Goal: Task Accomplishment & Management: Use online tool/utility

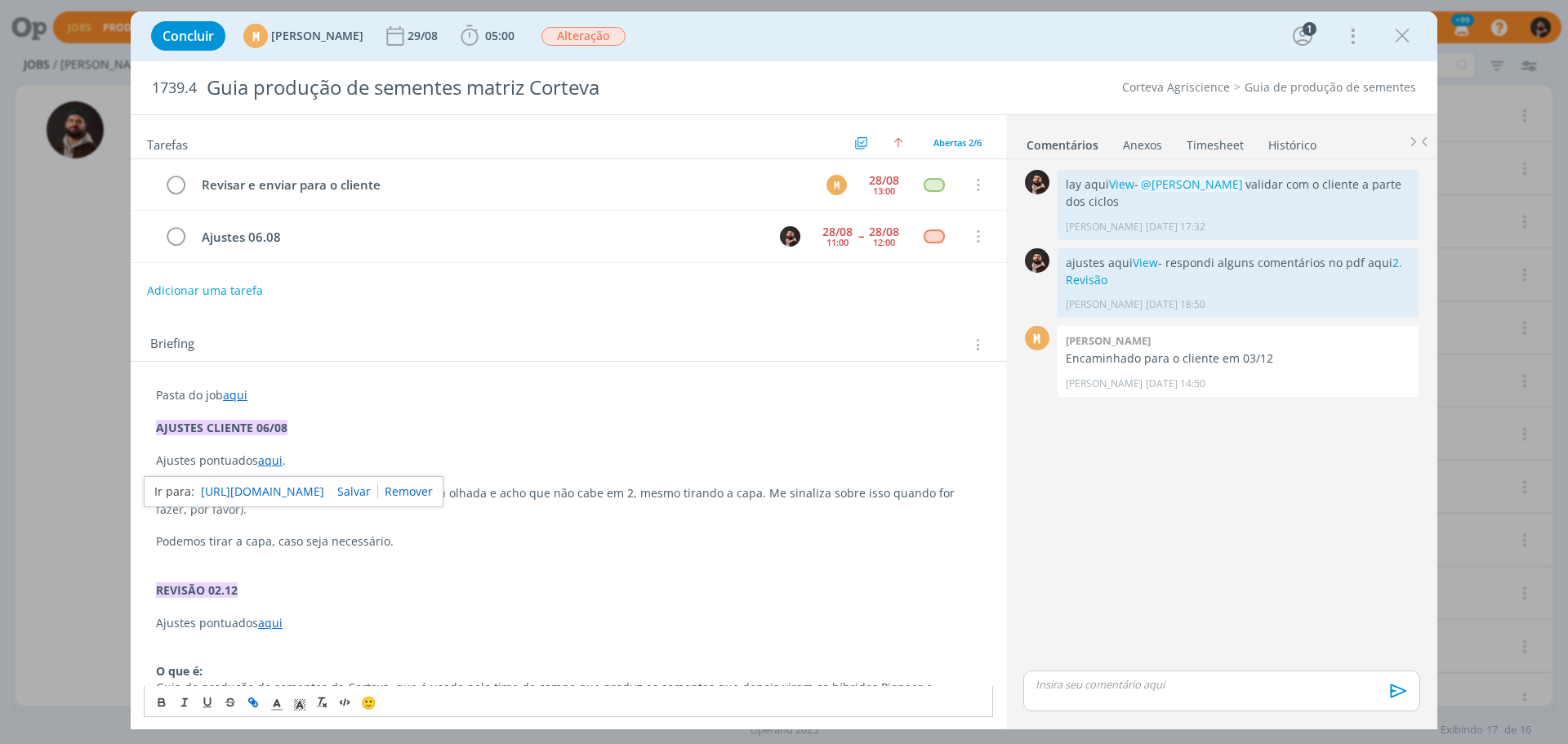
click at [1243, 687] on p "dialog" at bounding box center [1221, 683] width 371 height 14
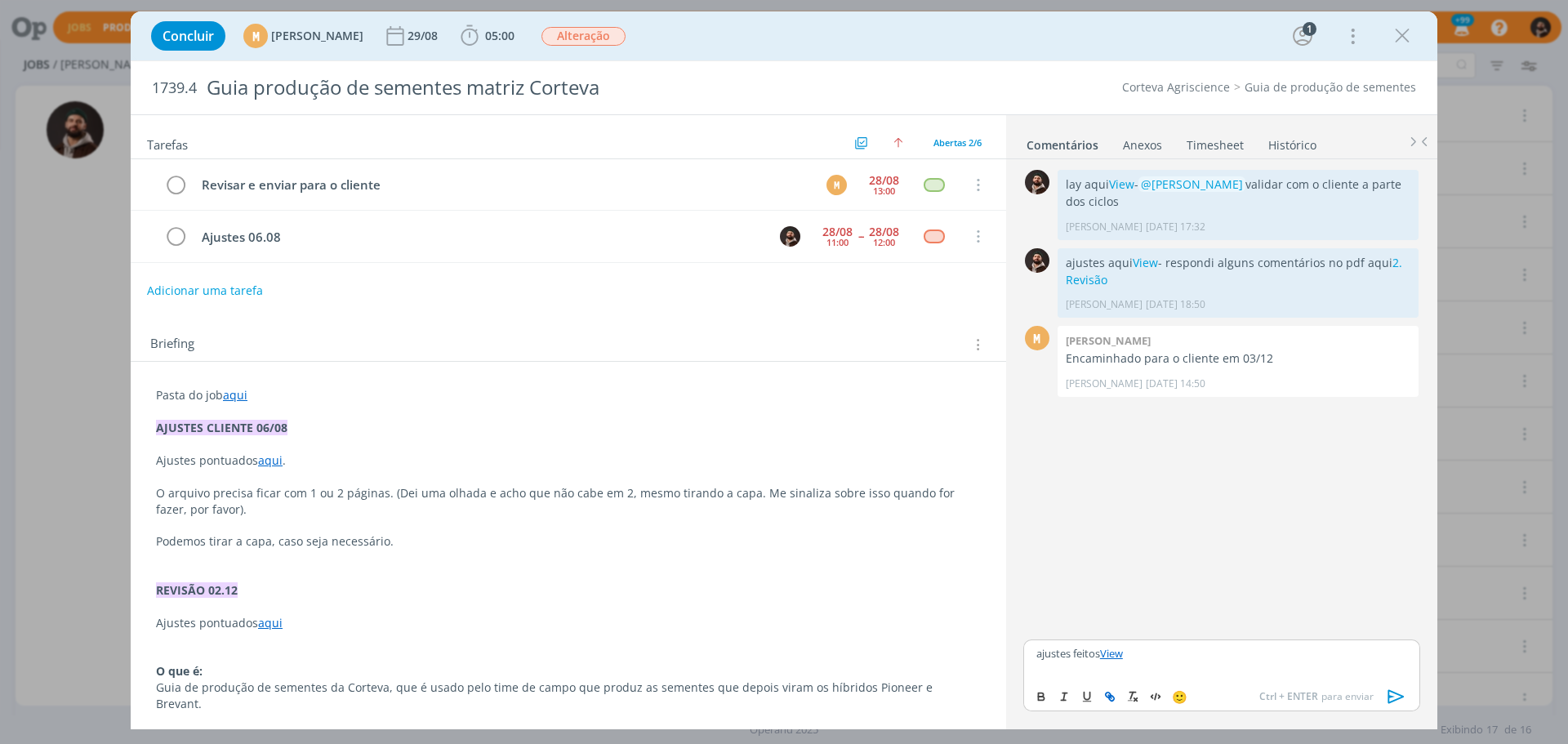
click at [1395, 694] on icon "dialog" at bounding box center [1396, 696] width 25 height 25
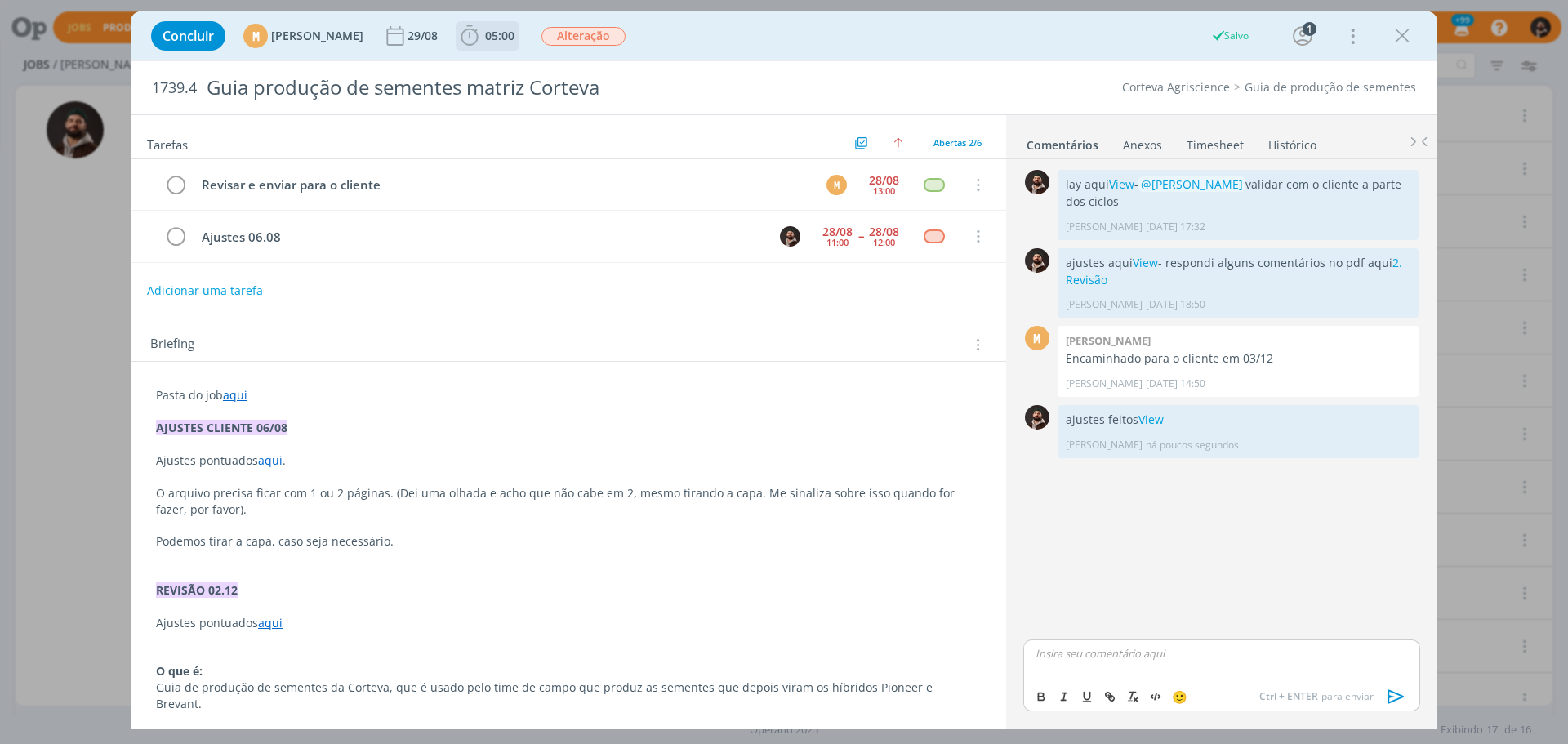
click at [515, 34] on span "05:00" at bounding box center [499, 35] width 30 height 15
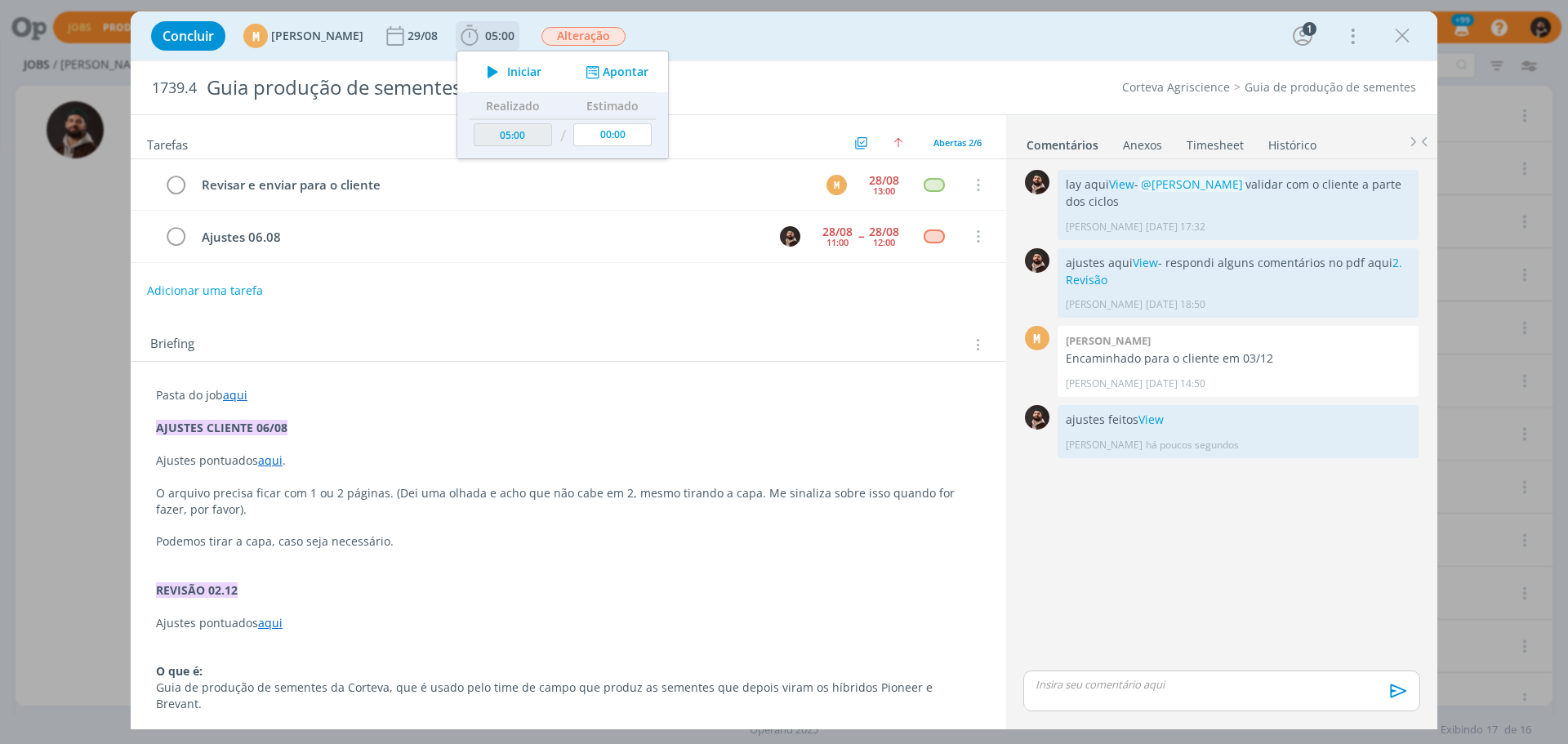
click at [649, 71] on button "Apontar" at bounding box center [615, 72] width 68 height 17
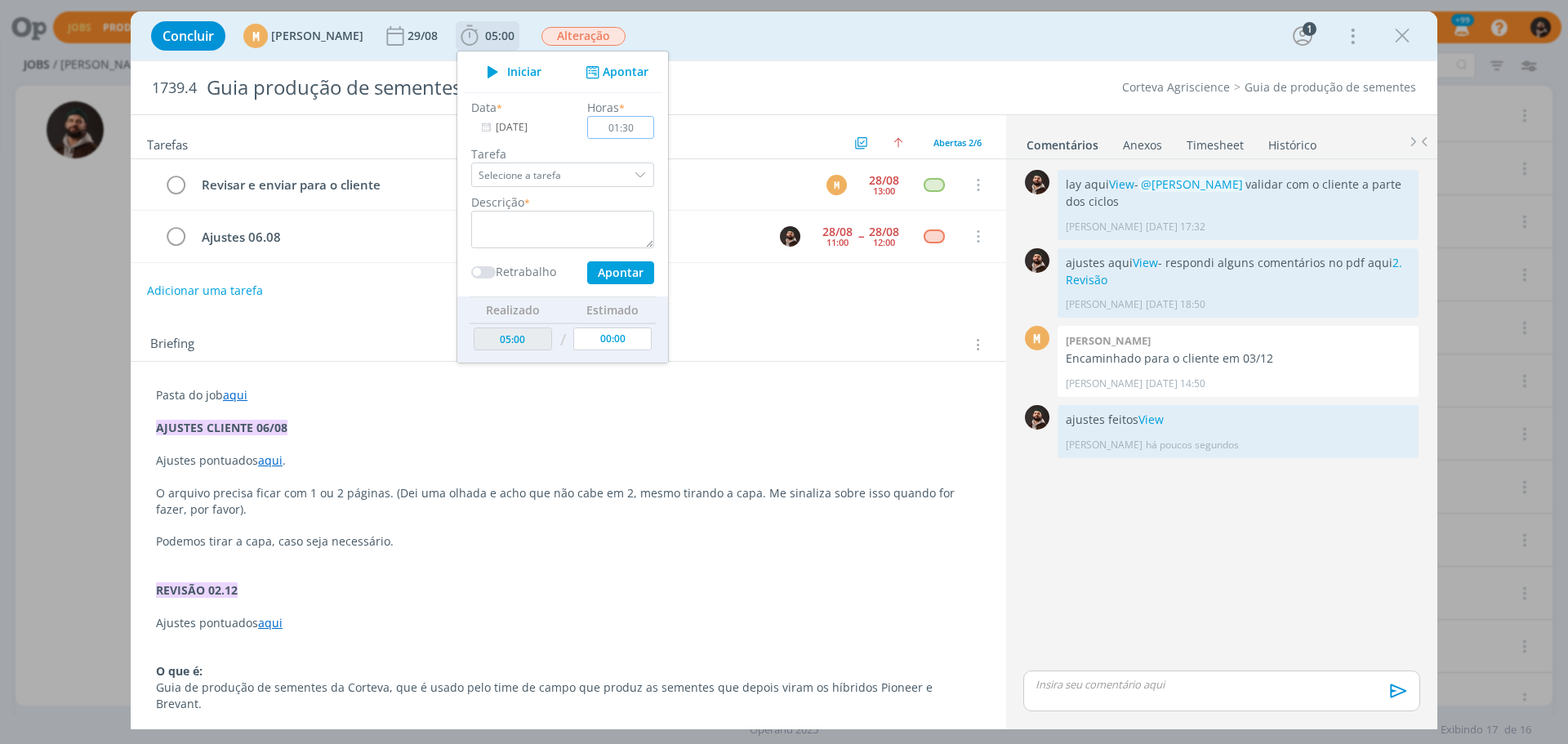
type input "01:30"
click at [607, 237] on textarea "dialog" at bounding box center [562, 229] width 183 height 37
type textarea "ajustes"
click at [654, 275] on button "Apontar" at bounding box center [621, 272] width 67 height 23
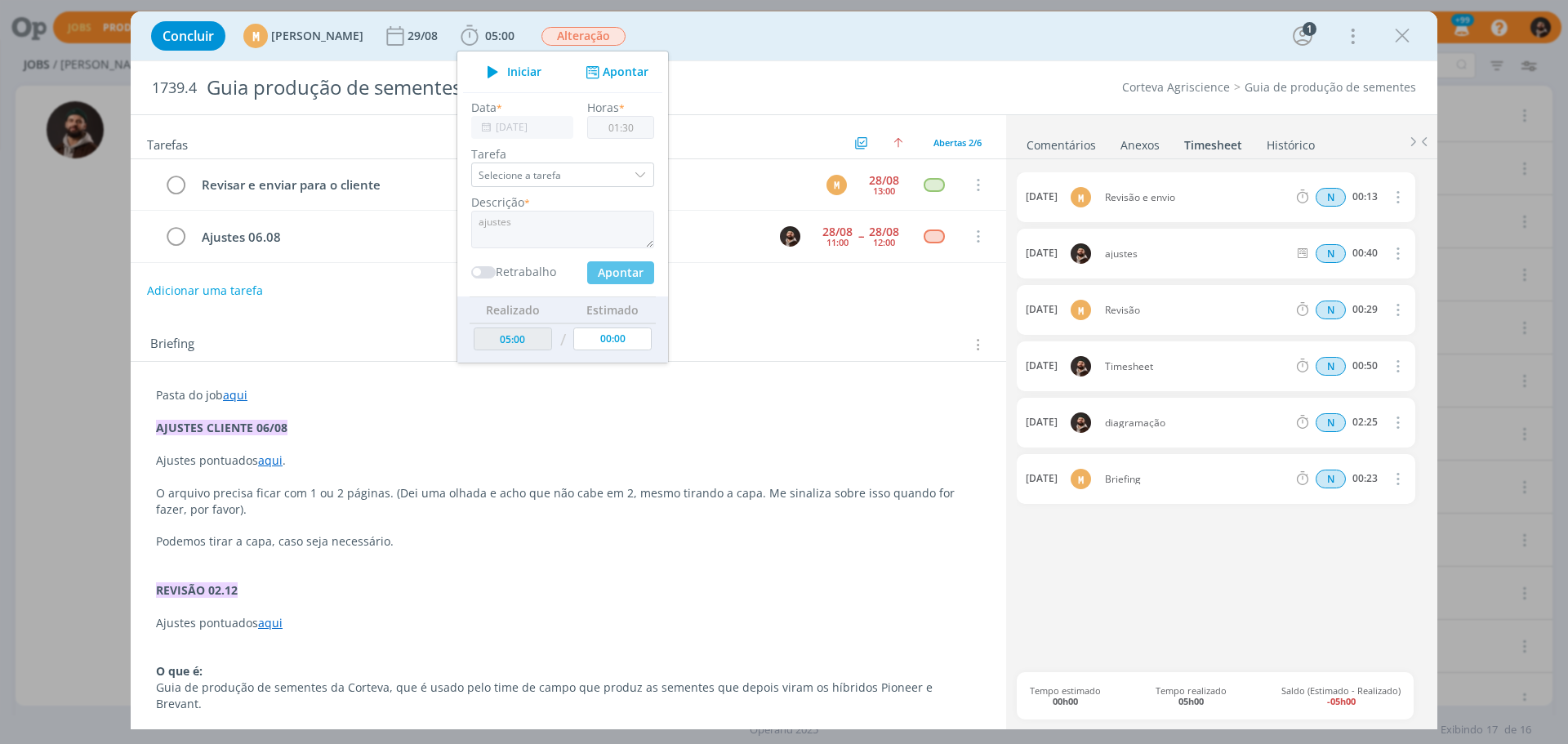
type input "06:30"
type input "00:00"
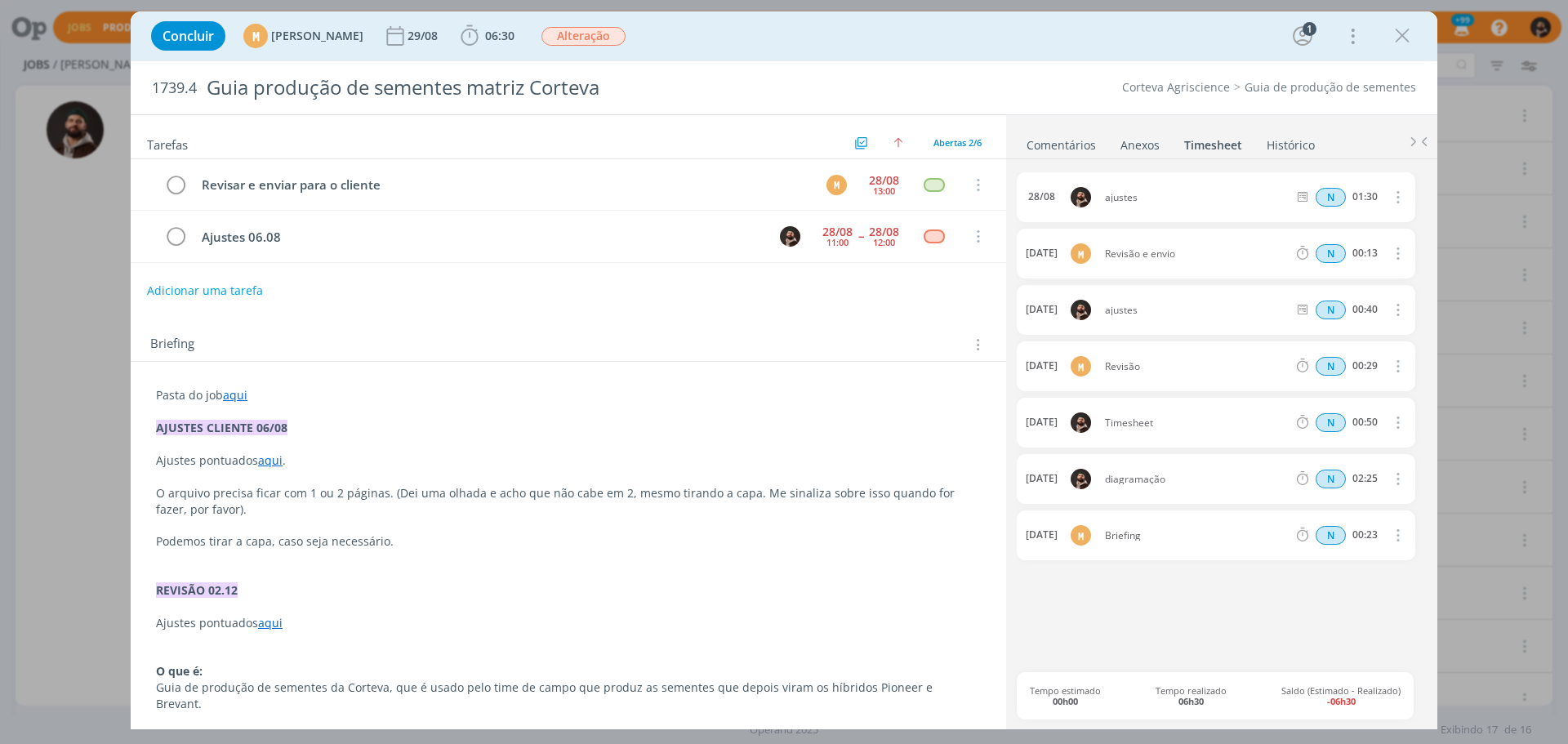
click at [573, 436] on p "dialog" at bounding box center [568, 444] width 825 height 16
click at [180, 237] on icon "dialog" at bounding box center [175, 237] width 23 height 25
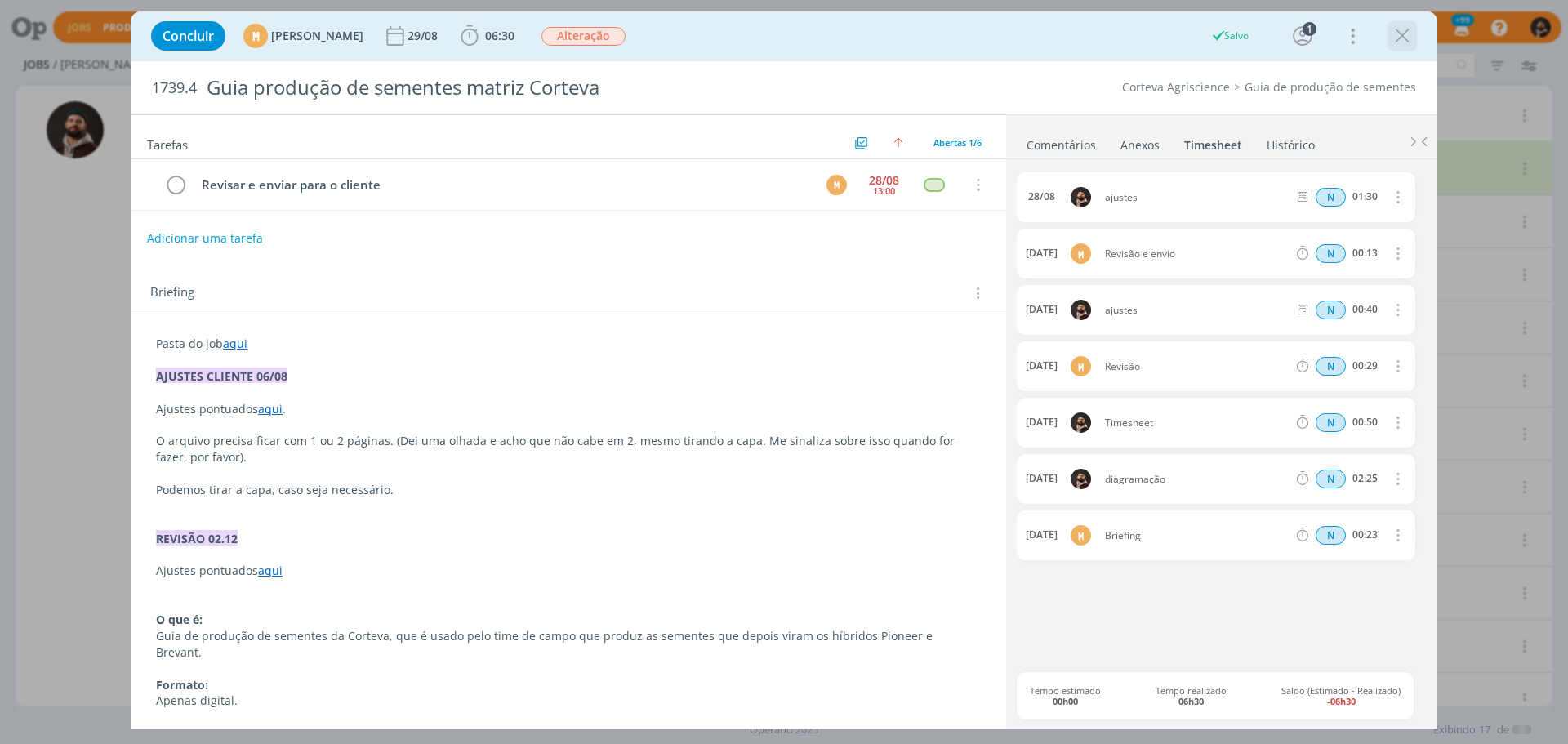
click at [1397, 33] on icon "dialog" at bounding box center [1402, 36] width 25 height 25
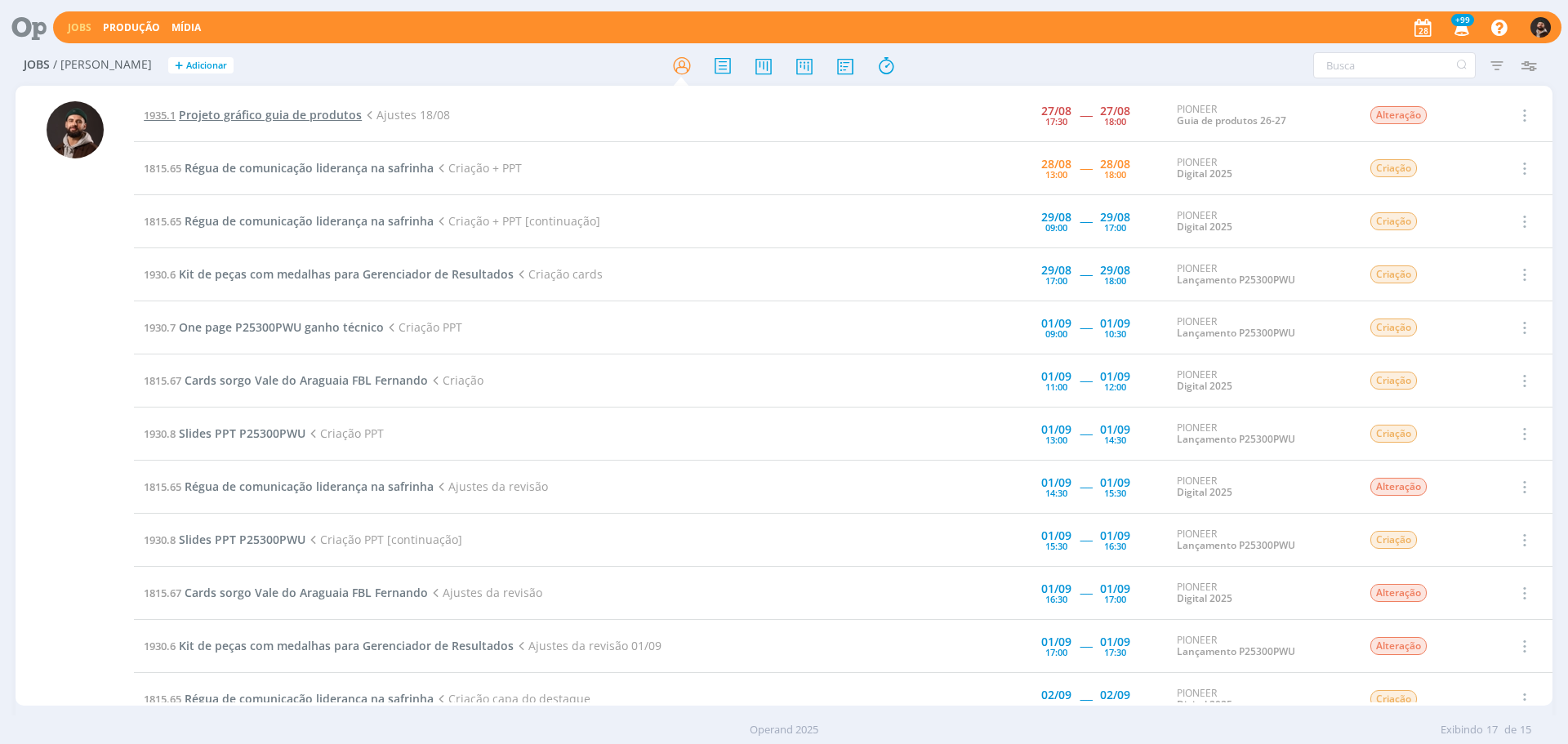
click at [296, 115] on span "Projeto gráfico guia de produtos" at bounding box center [271, 114] width 183 height 15
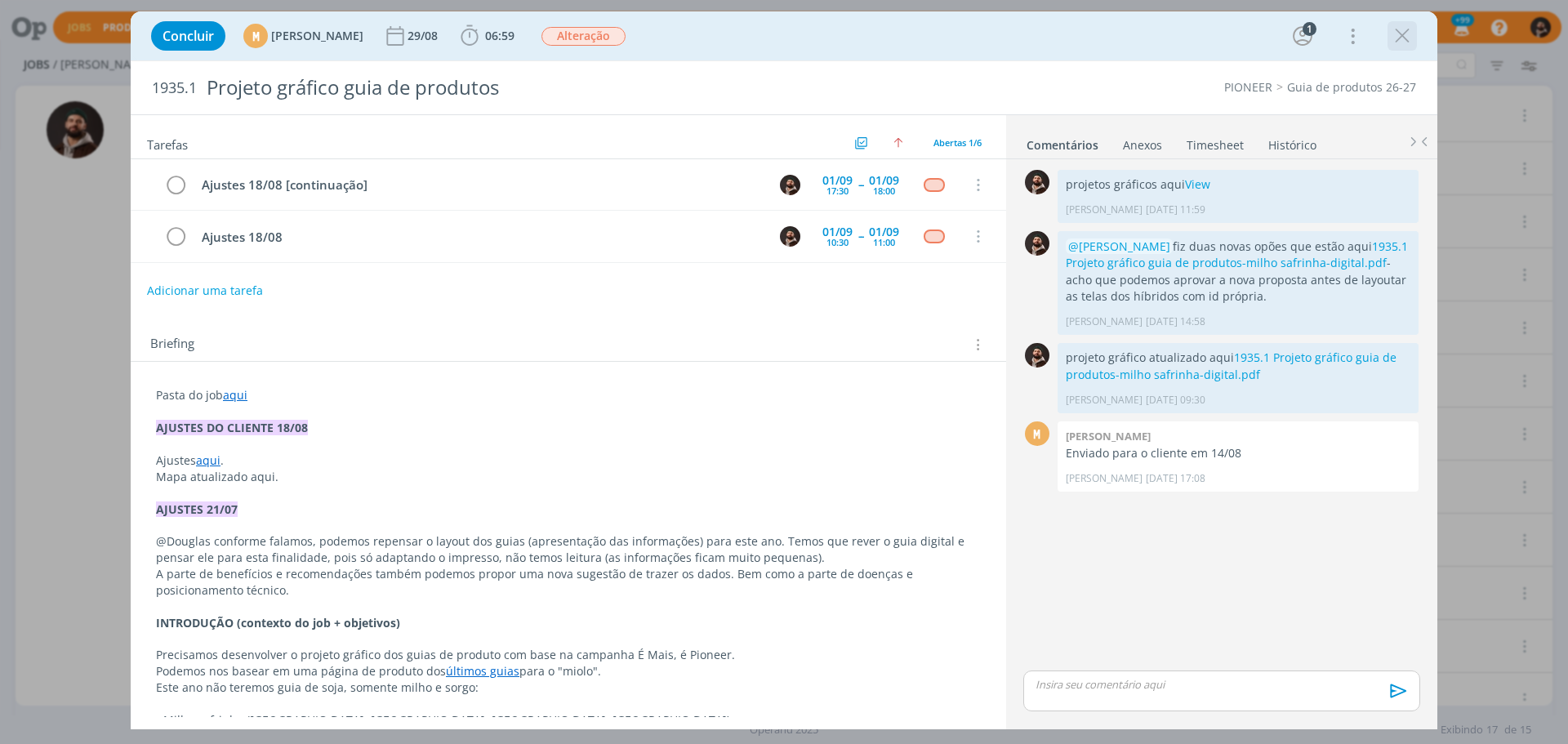
click at [1398, 33] on icon "dialog" at bounding box center [1402, 36] width 25 height 25
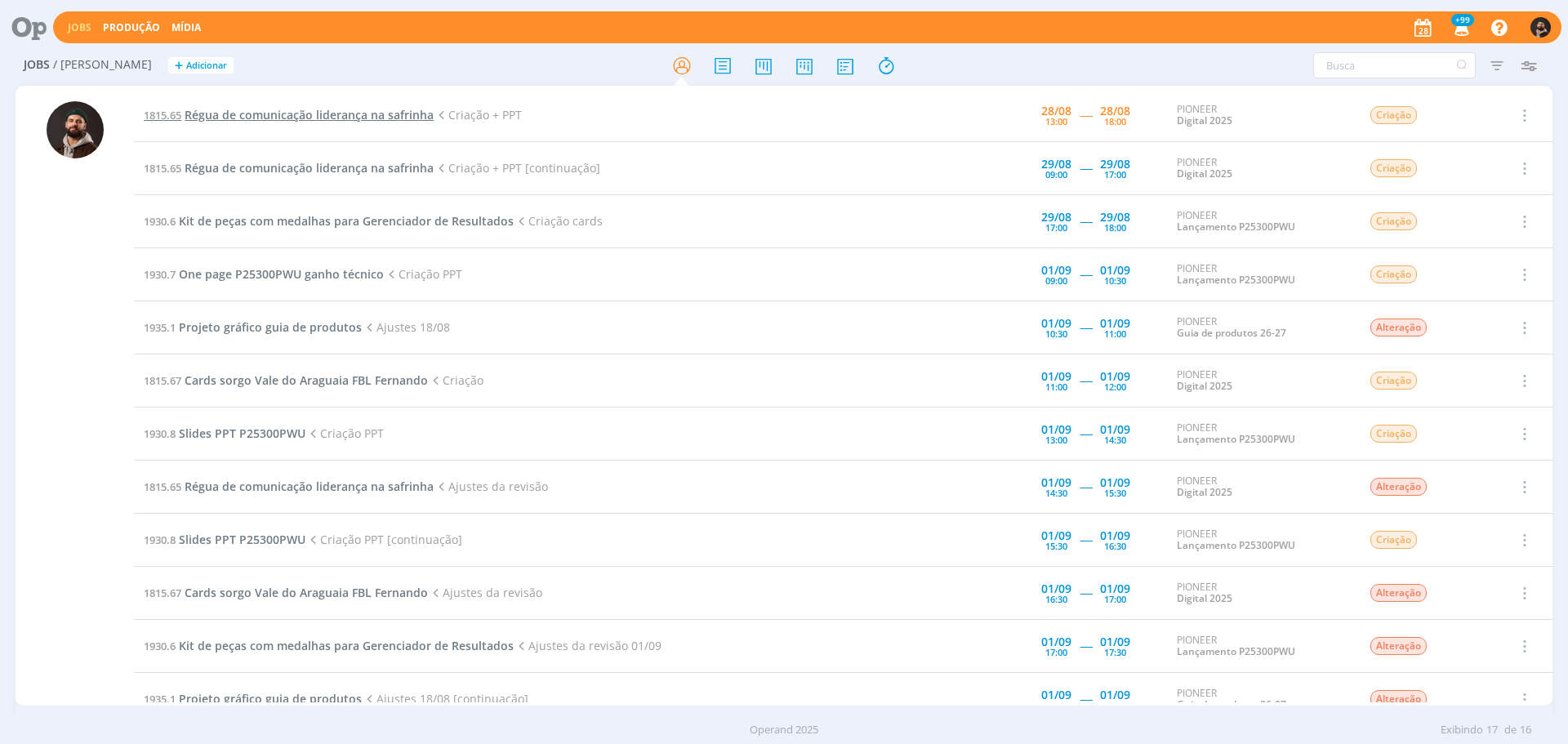
click at [366, 114] on span "Régua de comunicação liderança na safrinha" at bounding box center [309, 114] width 249 height 15
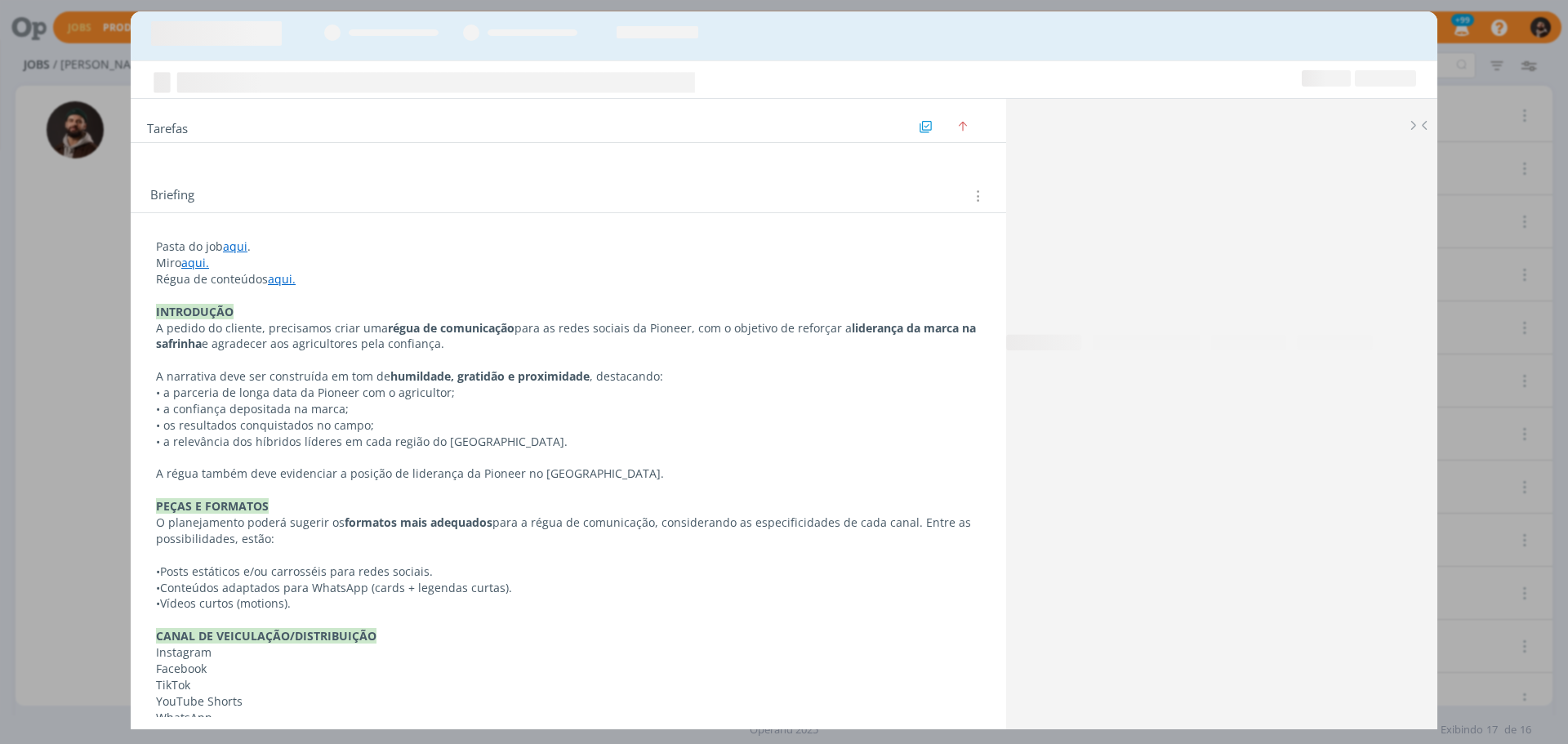
scroll to position [70, 0]
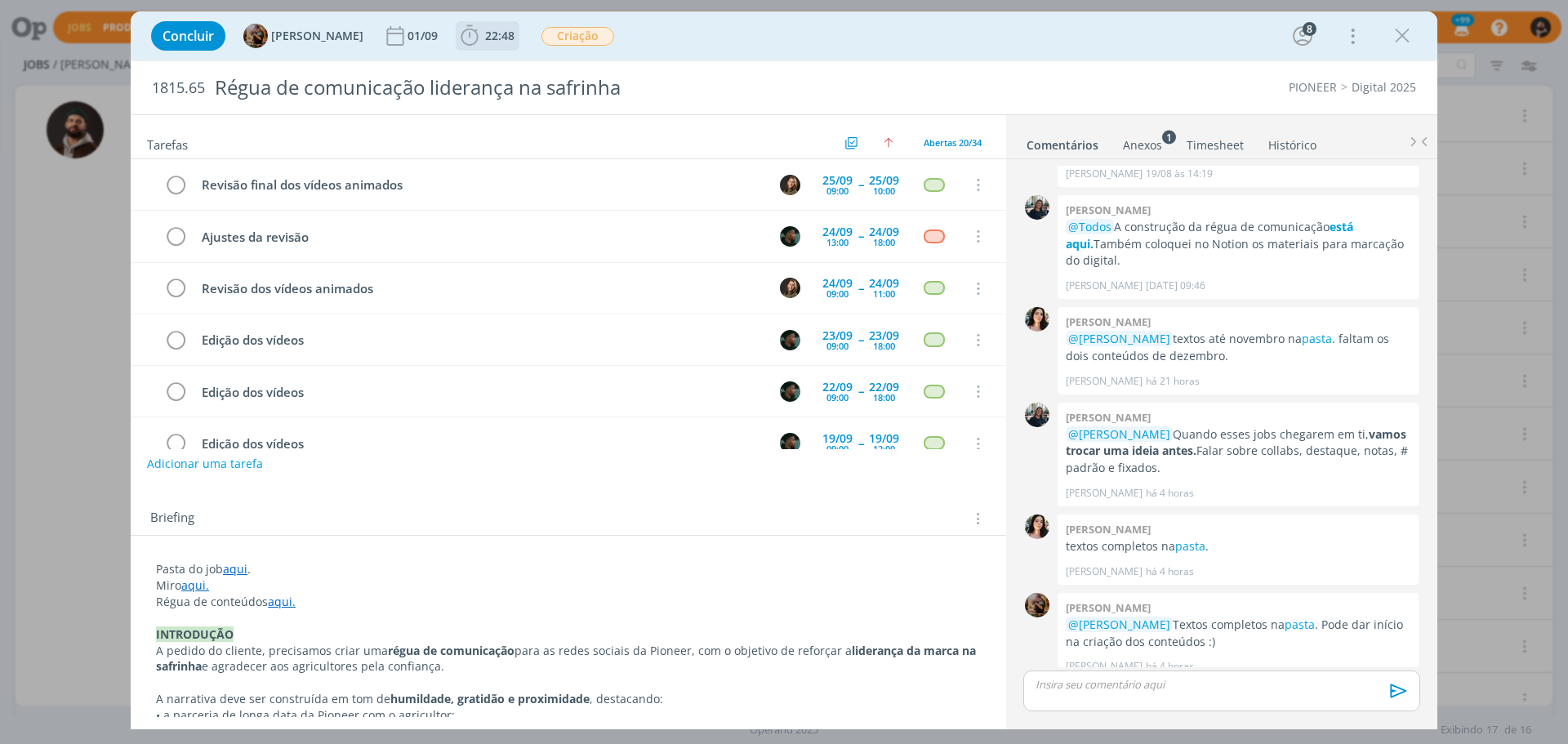
click at [515, 39] on span "22:48" at bounding box center [499, 35] width 30 height 15
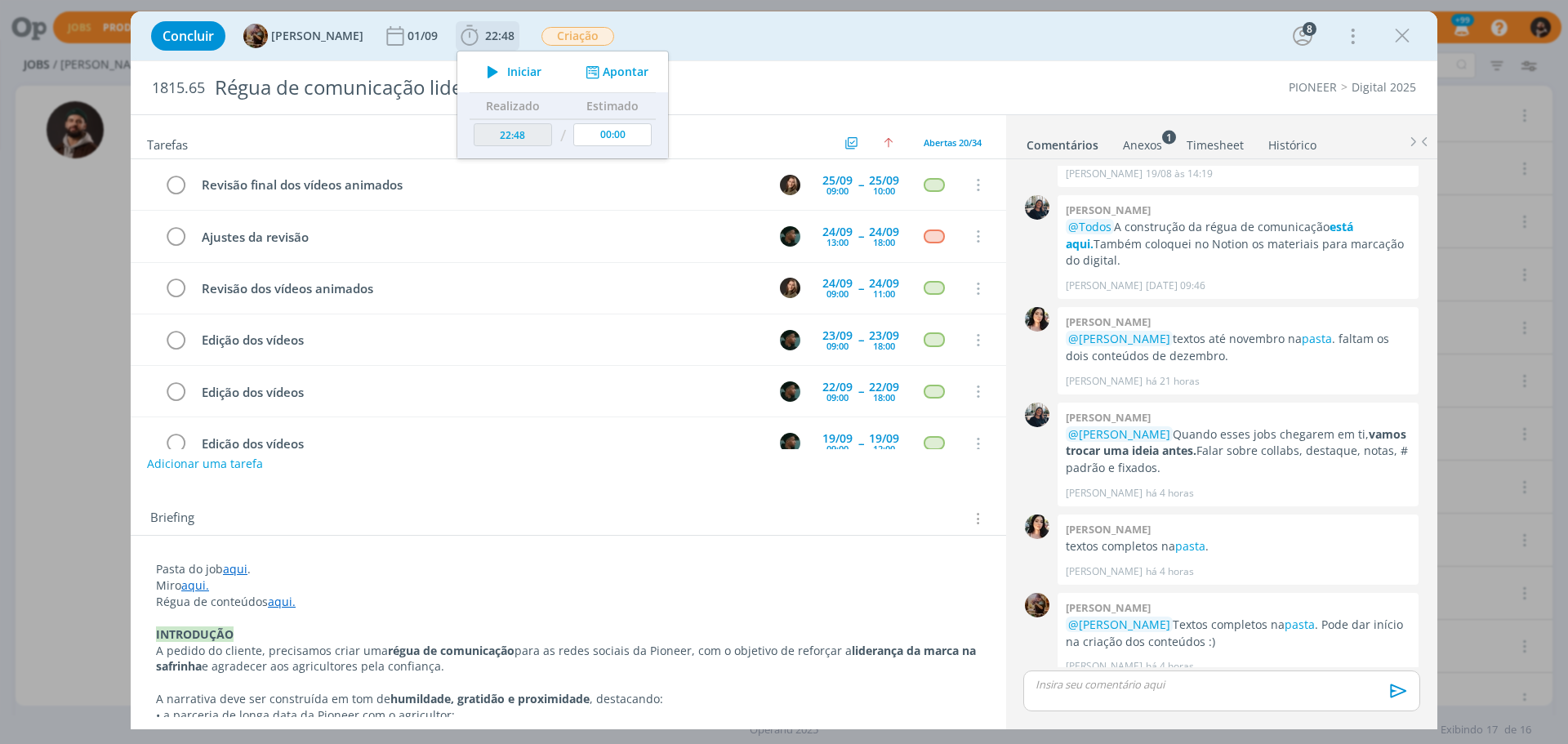
scroll to position [756, 0]
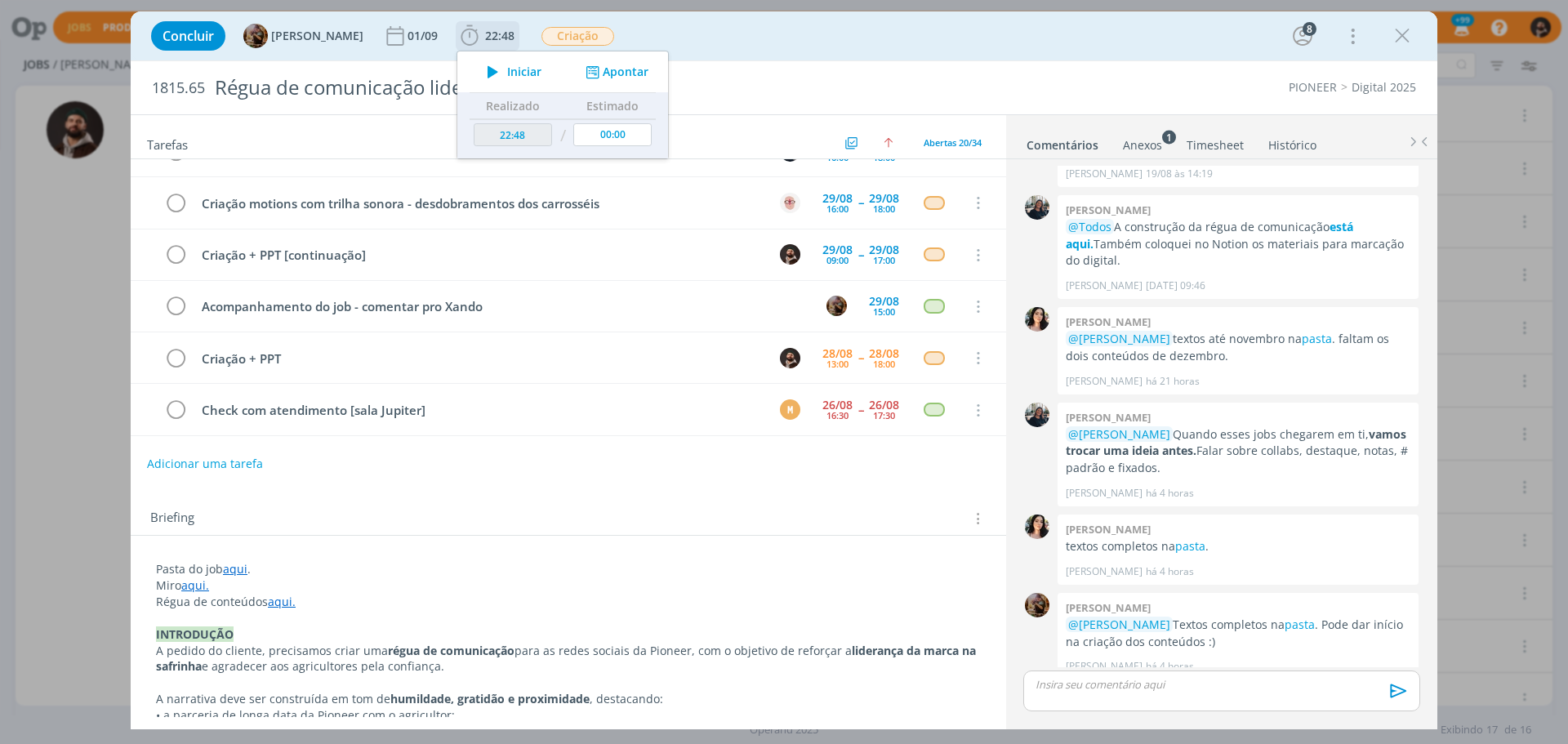
click at [530, 66] on span "Iniciar" at bounding box center [524, 71] width 34 height 11
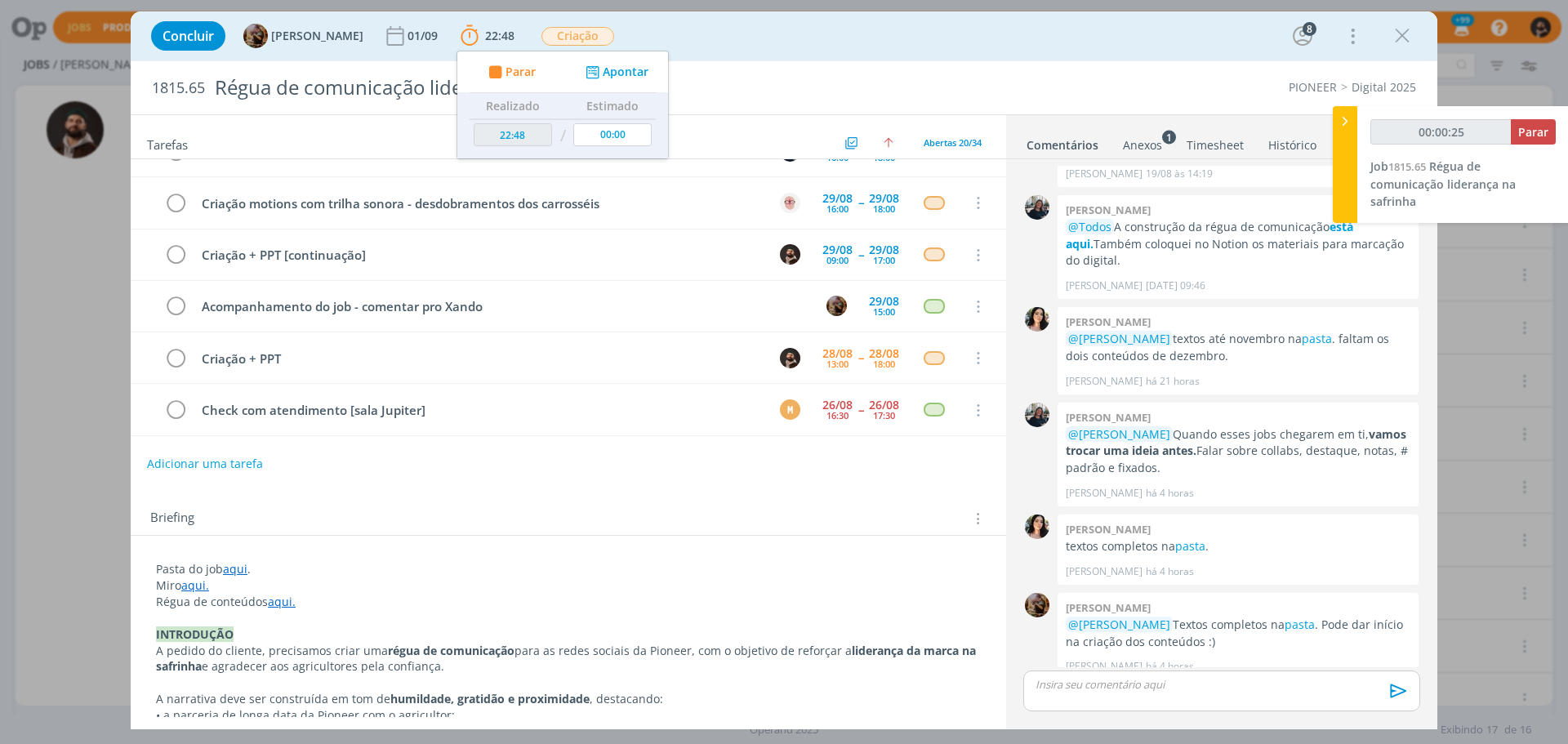
type input "00:00:26"
click at [1349, 117] on icon at bounding box center [1345, 121] width 16 height 17
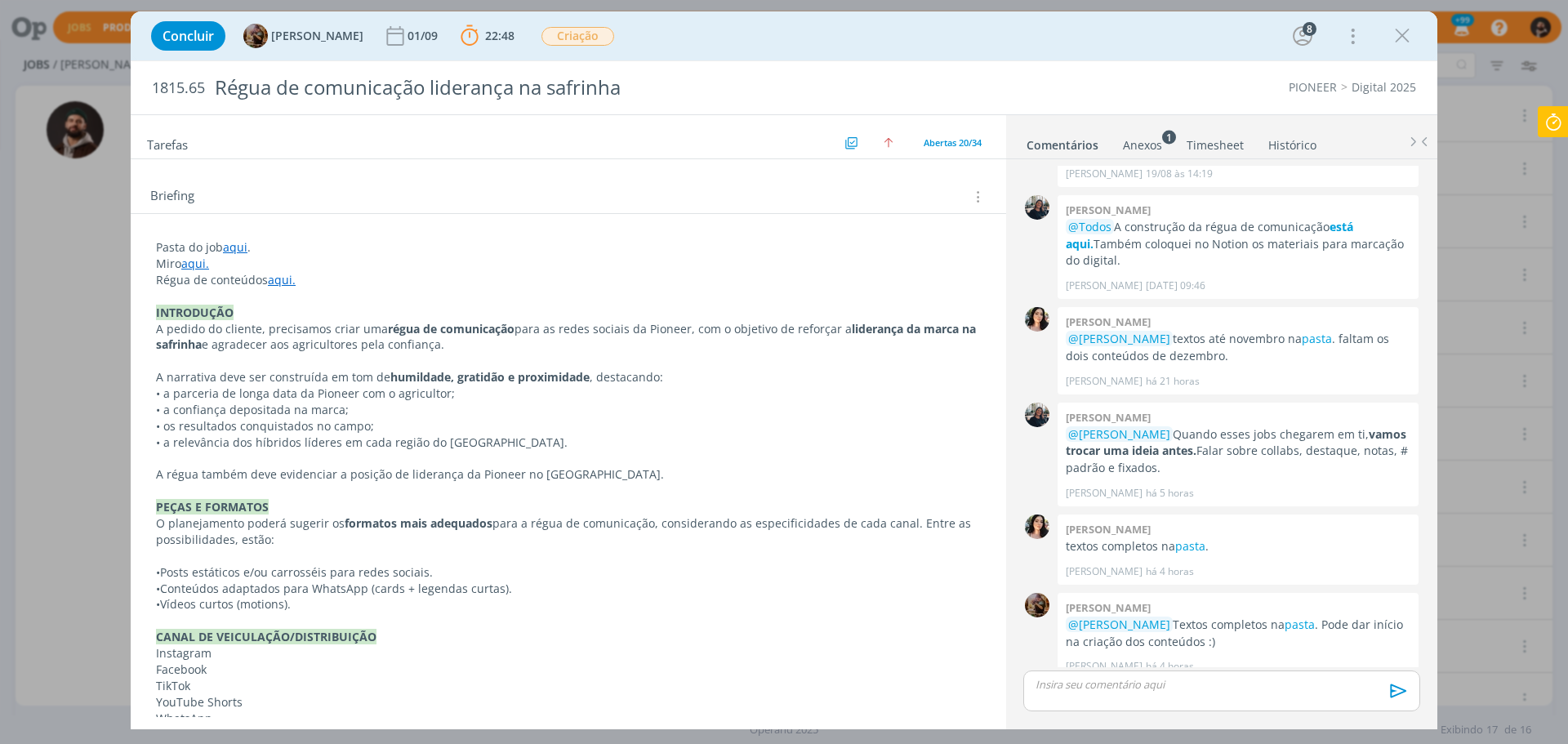
scroll to position [334, 0]
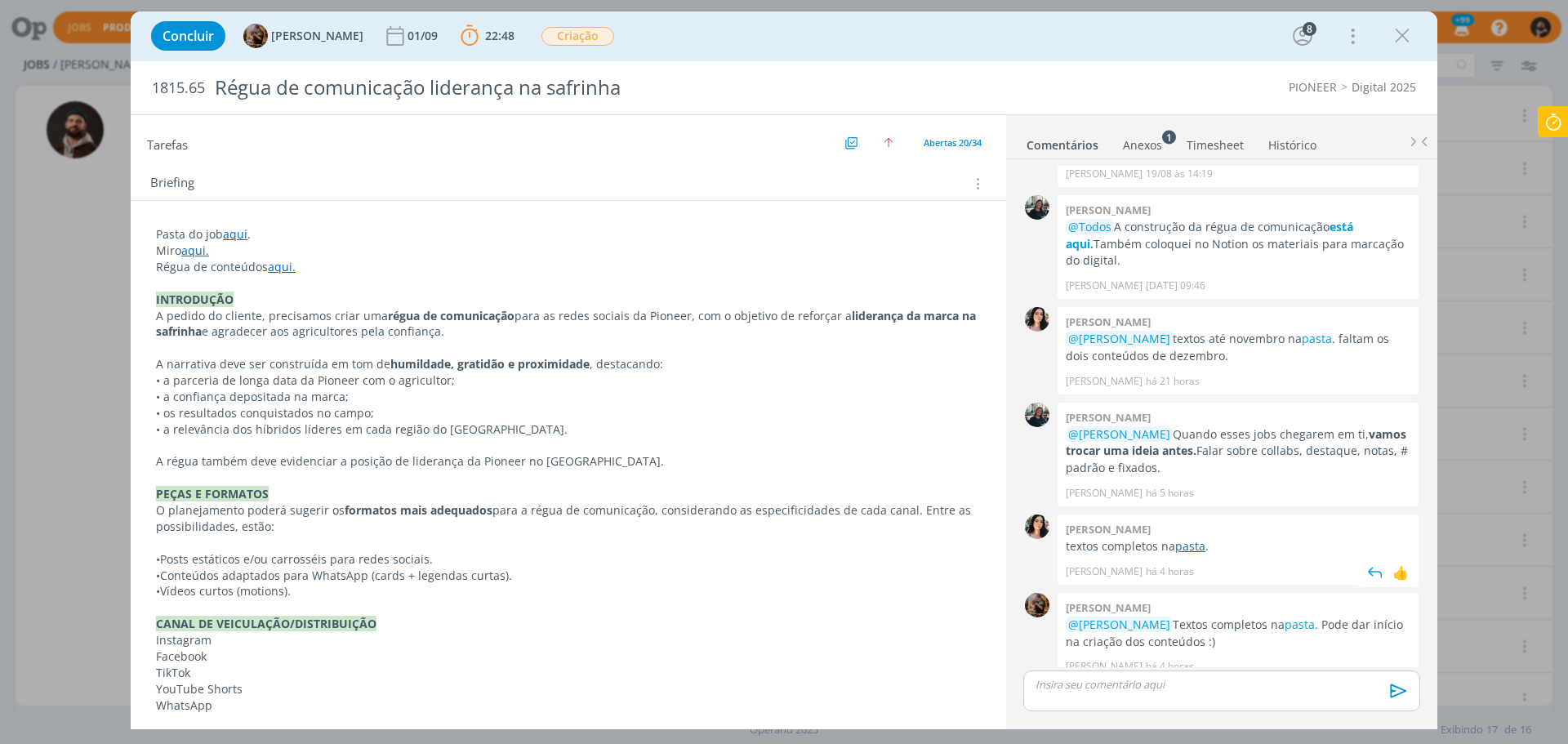
click at [1195, 538] on link "pasta" at bounding box center [1191, 546] width 31 height 15
